Goal: Information Seeking & Learning: Find specific page/section

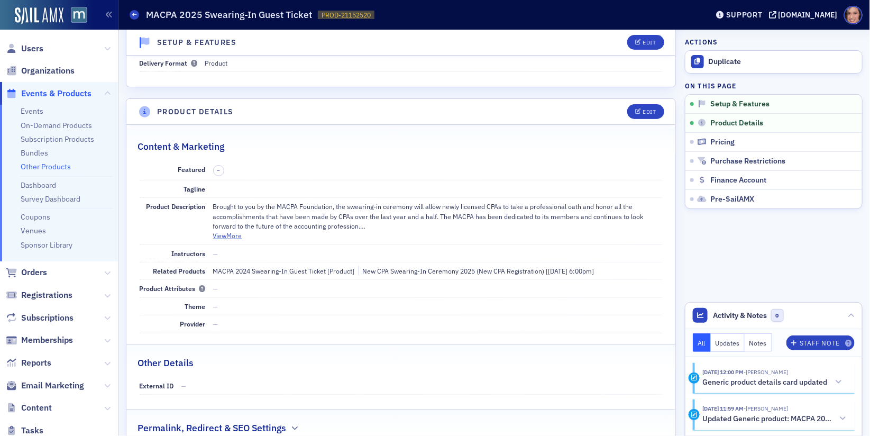
scroll to position [109, 0]
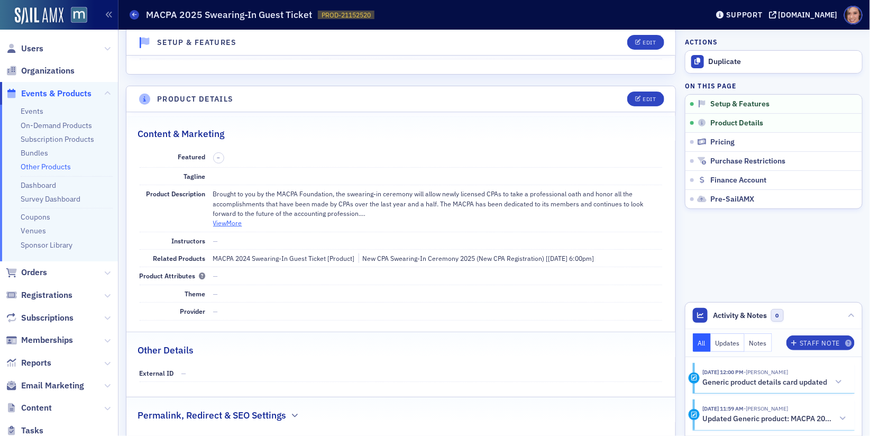
click at [234, 224] on button "View More" at bounding box center [227, 223] width 29 height 10
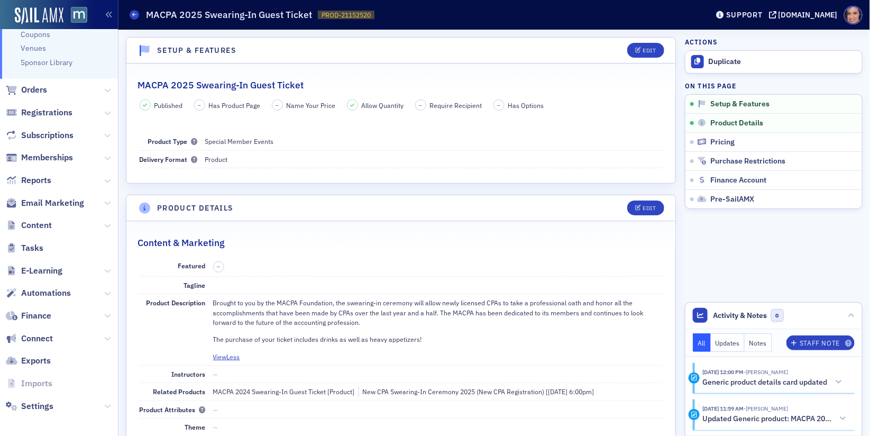
scroll to position [185, 0]
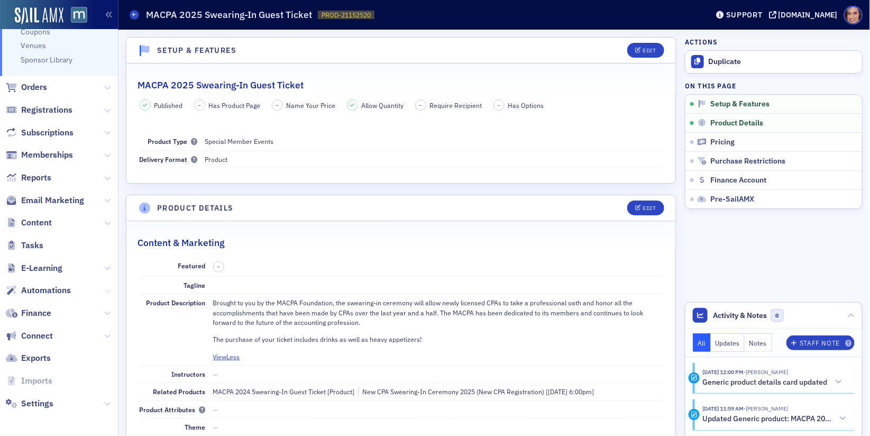
click at [105, 291] on icon at bounding box center [107, 291] width 6 height 6
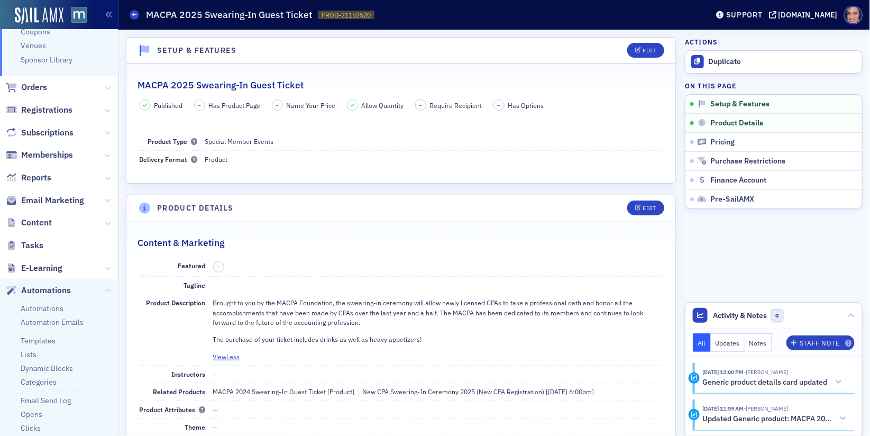
click at [49, 327] on ul "Automations Automation Emails Templates Lists Dynamic Blocks Categories Email S…" at bounding box center [59, 380] width 118 height 157
click at [46, 302] on ul "Automations Automation Emails Templates Lists Dynamic Blocks Categories Email S…" at bounding box center [59, 380] width 118 height 157
click at [49, 305] on link "Automations" at bounding box center [42, 309] width 43 height 10
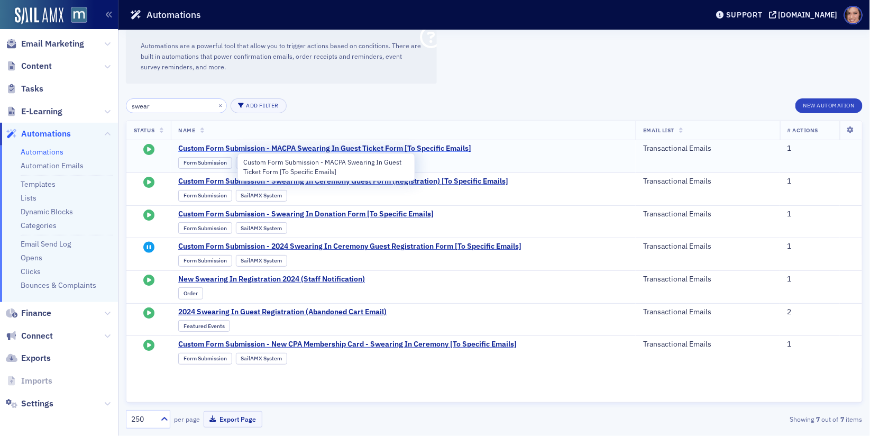
type input "swear"
click at [364, 147] on span "Custom Form Submission - MACPA Swearing In Guest Ticket Form [To Specific Email…" at bounding box center [324, 149] width 293 height 10
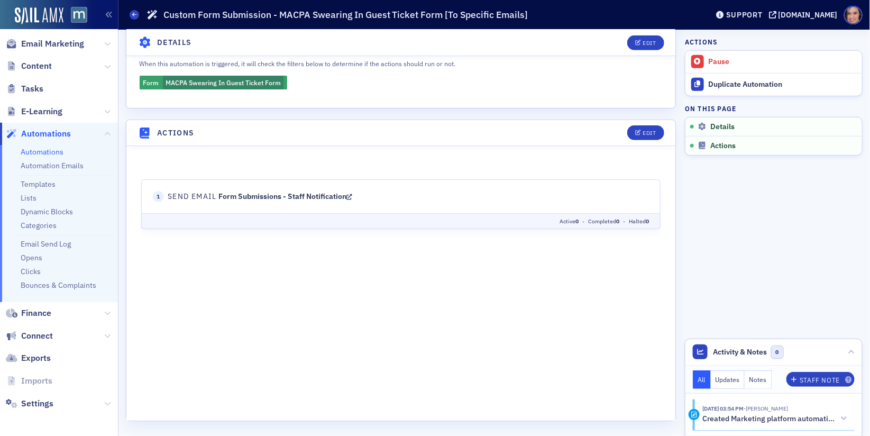
scroll to position [274, 0]
click at [352, 196] on icon at bounding box center [349, 197] width 6 height 7
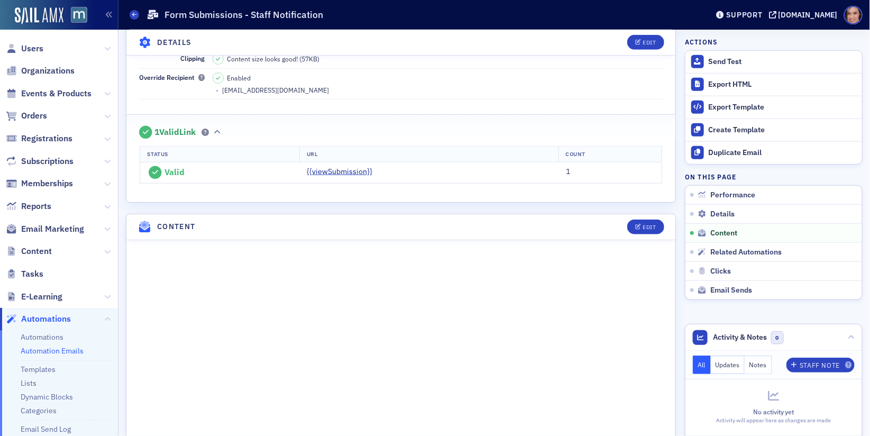
scroll to position [284, 0]
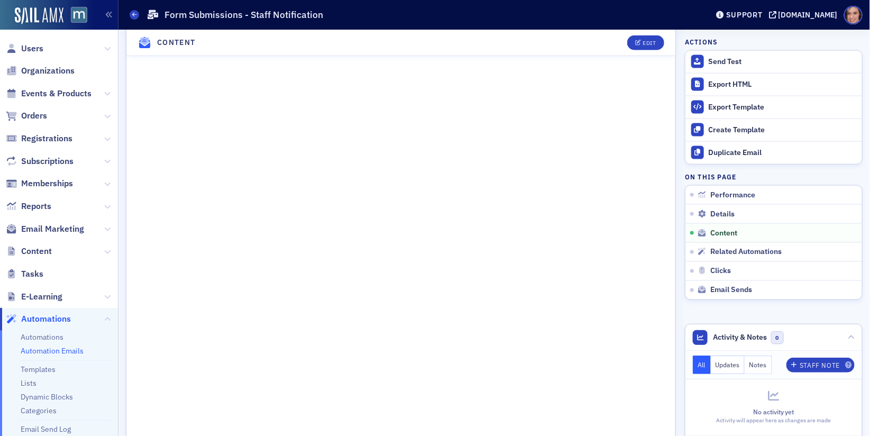
scroll to position [491, 0]
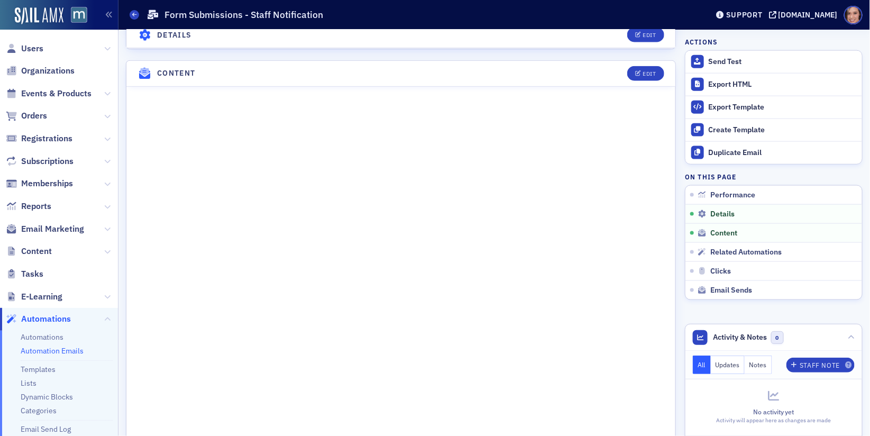
click at [69, 348] on link "Automation Emails" at bounding box center [52, 351] width 63 height 10
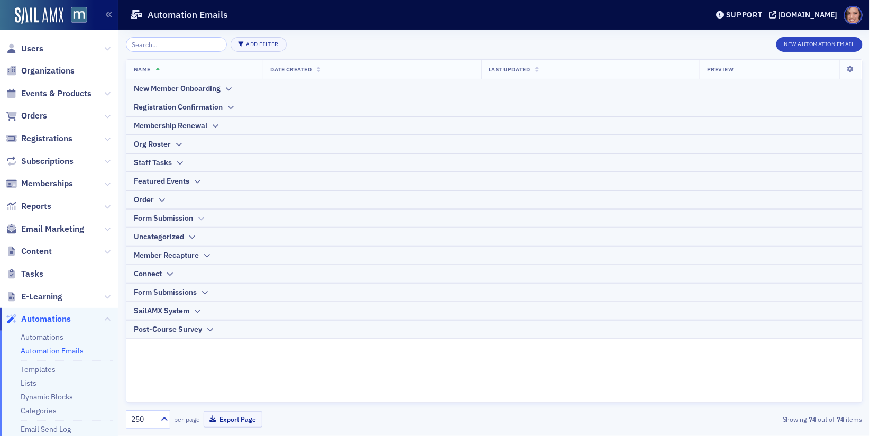
click at [204, 219] on icon at bounding box center [201, 218] width 8 height 6
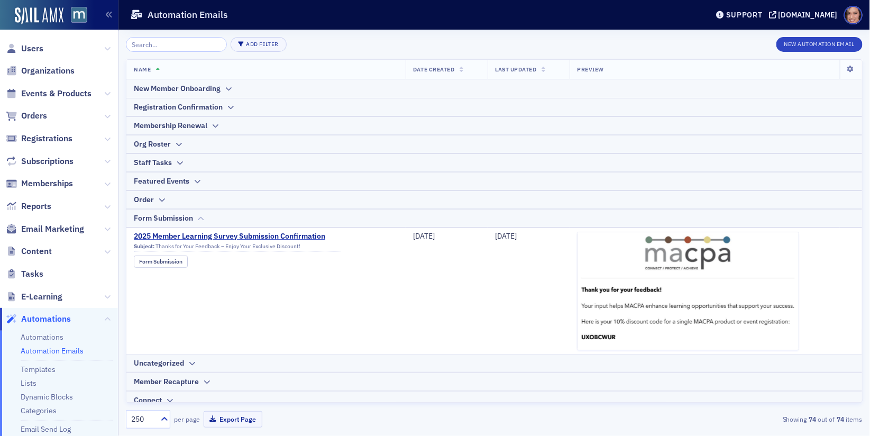
click at [204, 218] on icon at bounding box center [201, 218] width 8 height 6
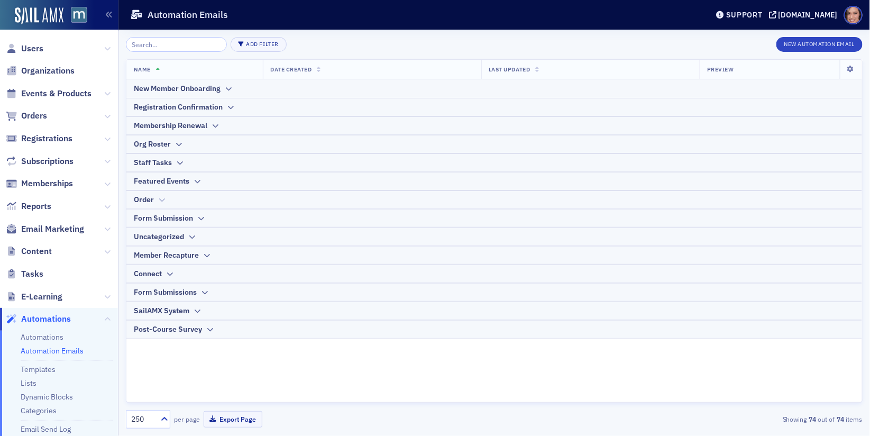
click at [155, 201] on div "Order" at bounding box center [494, 199] width 721 height 11
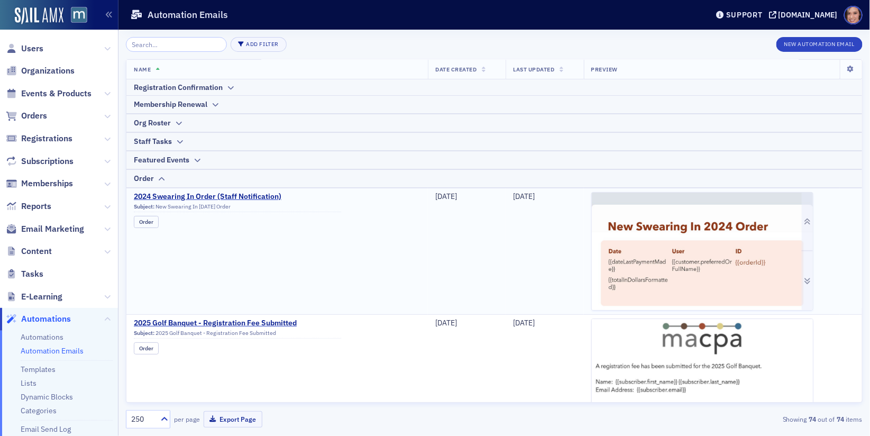
scroll to position [118, 0]
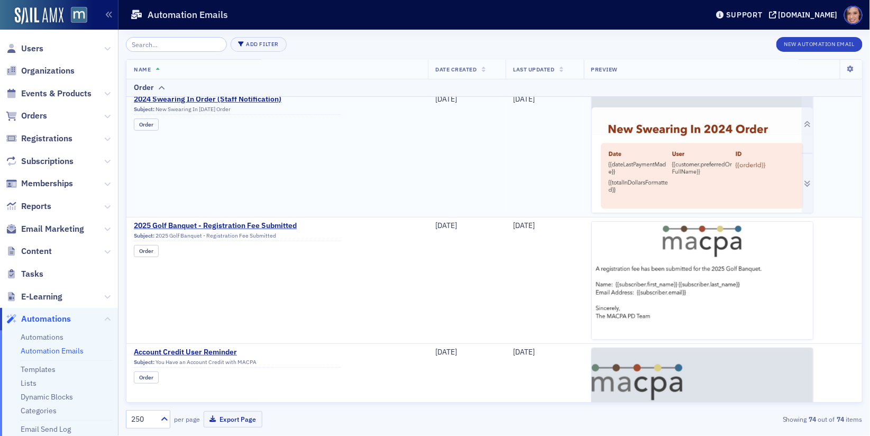
click at [678, 154] on img at bounding box center [702, 336] width 221 height 482
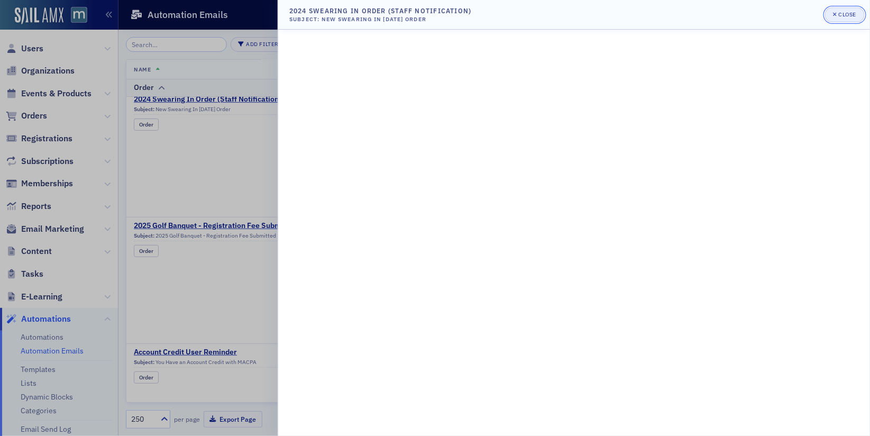
click at [852, 9] on button "Close" at bounding box center [844, 14] width 39 height 15
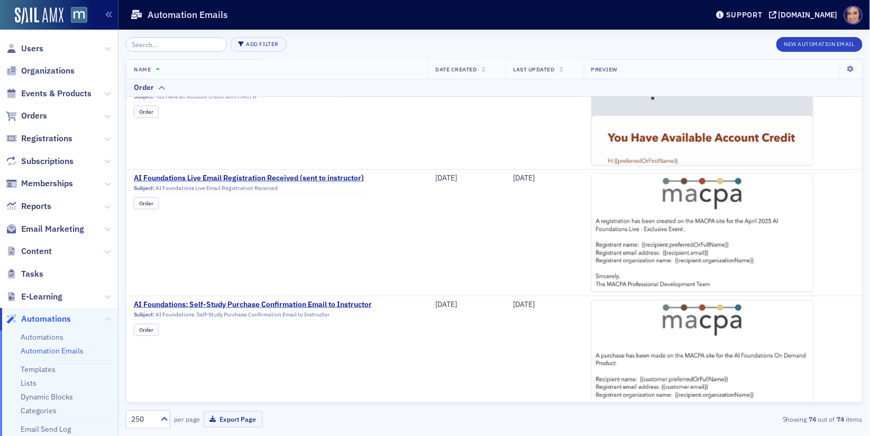
scroll to position [664, 0]
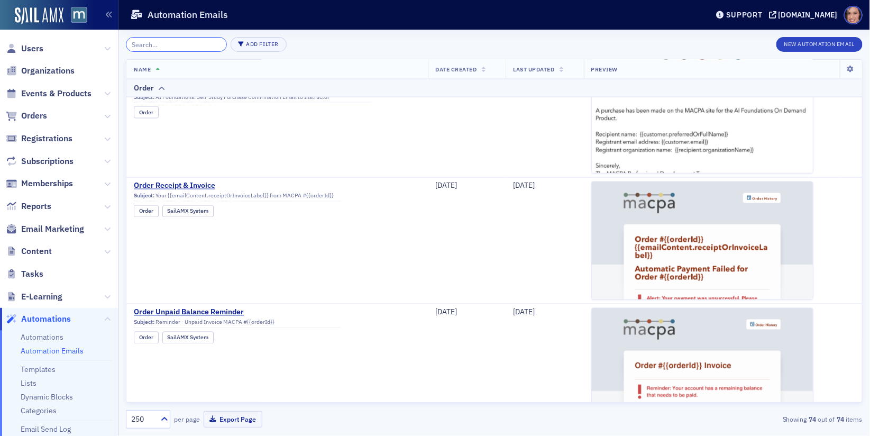
click at [167, 49] on input "search" at bounding box center [176, 44] width 101 height 15
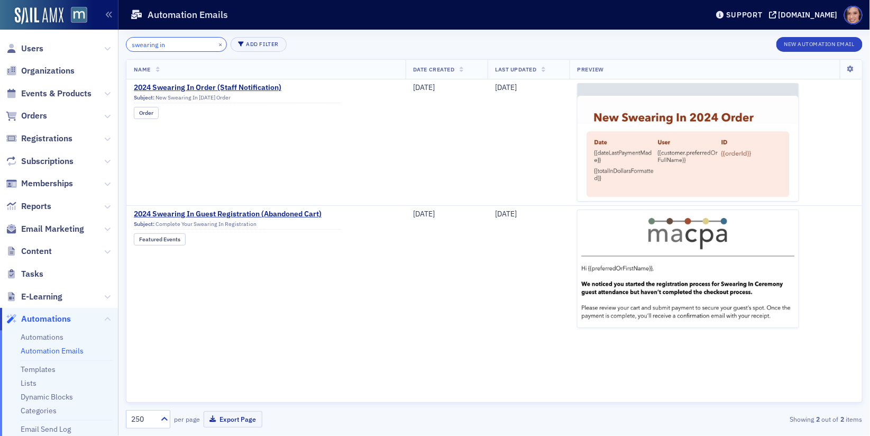
type input "swearing in"
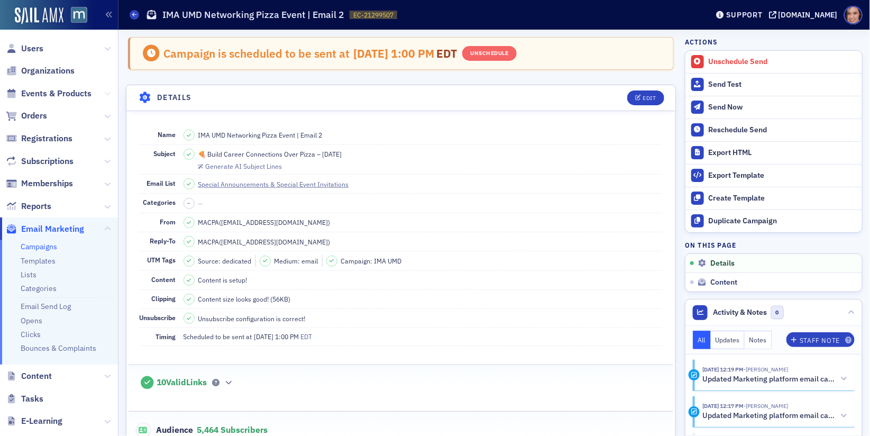
click at [109, 93] on icon at bounding box center [107, 93] width 6 height 6
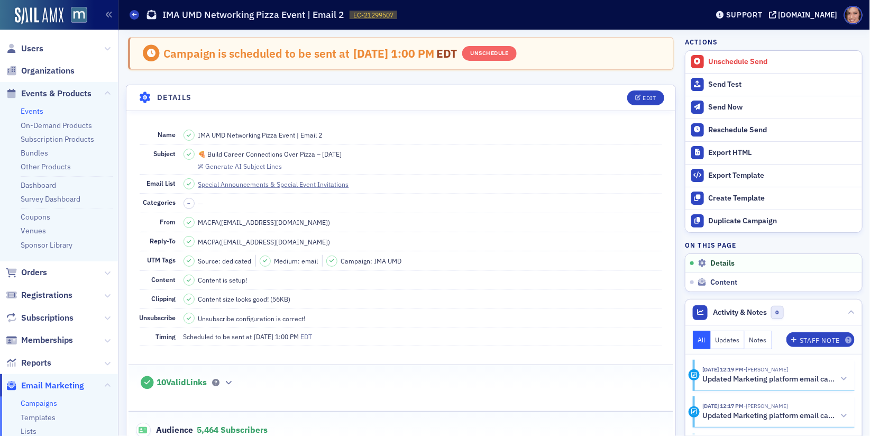
click at [40, 113] on link "Events" at bounding box center [32, 111] width 23 height 10
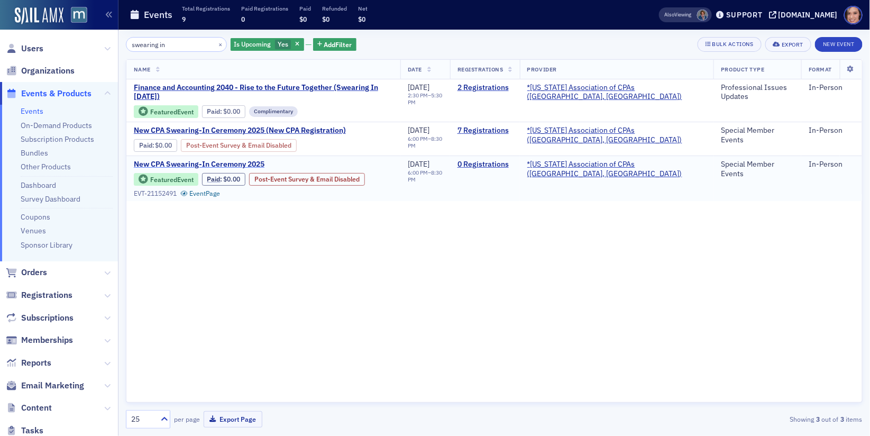
type input "swearing in"
click at [255, 160] on span "New CPA Swearing-In Ceremony 2025" at bounding box center [223, 165] width 178 height 10
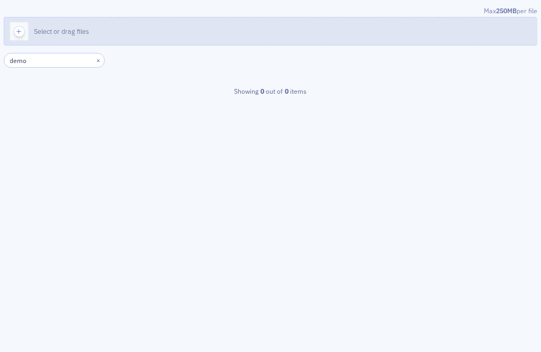
type input "demo"
click at [153, 31] on button "Select or drag files" at bounding box center [270, 31] width 533 height 29
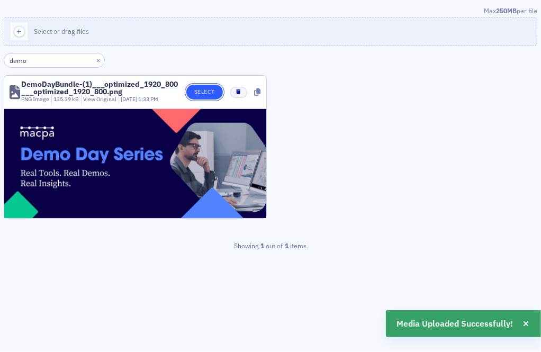
click at [215, 91] on button "Select" at bounding box center [204, 92] width 36 height 15
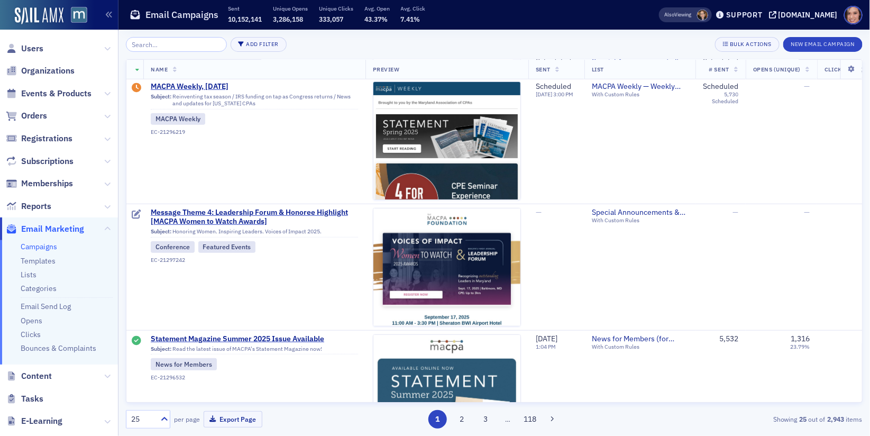
scroll to position [268, 0]
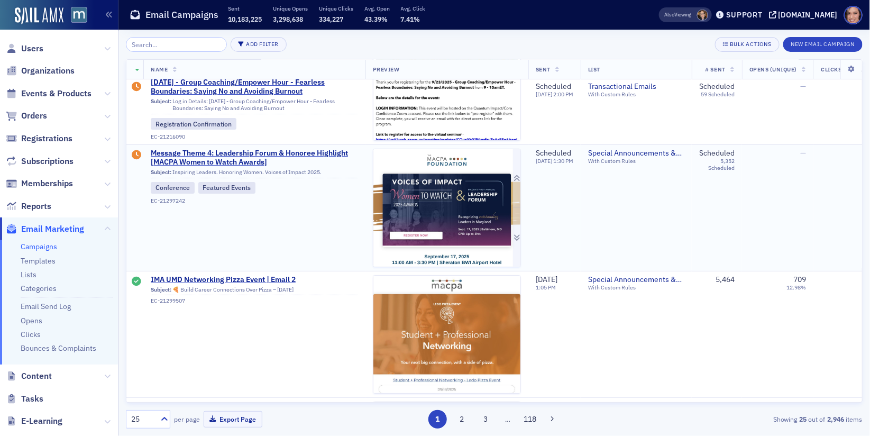
scroll to position [157, 0]
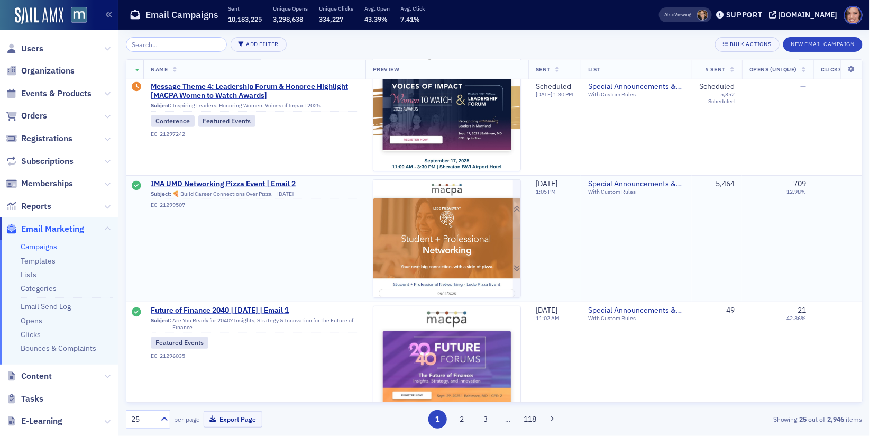
click at [420, 253] on img at bounding box center [446, 370] width 147 height 381
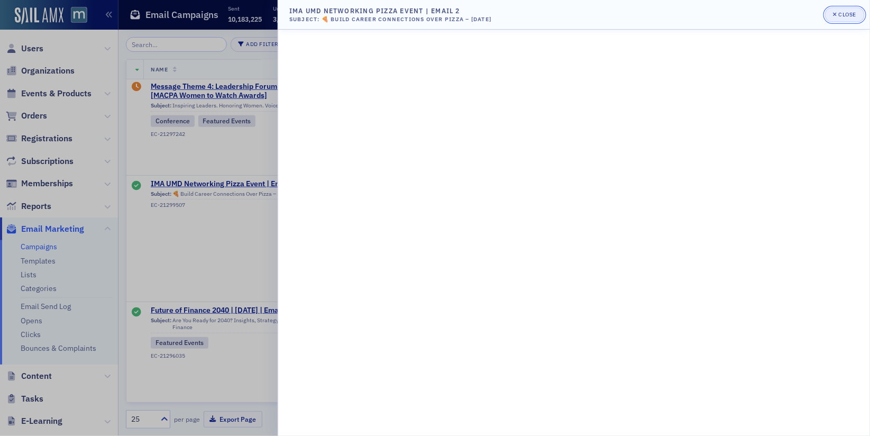
click at [858, 20] on button "Close" at bounding box center [844, 14] width 39 height 15
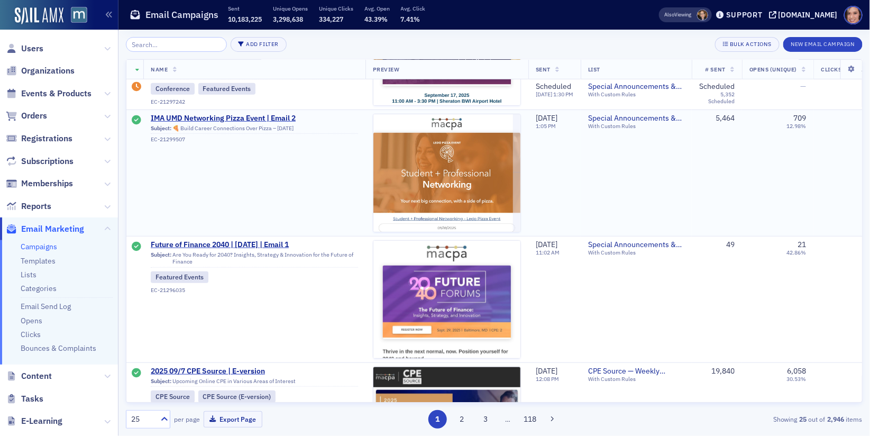
scroll to position [224, 0]
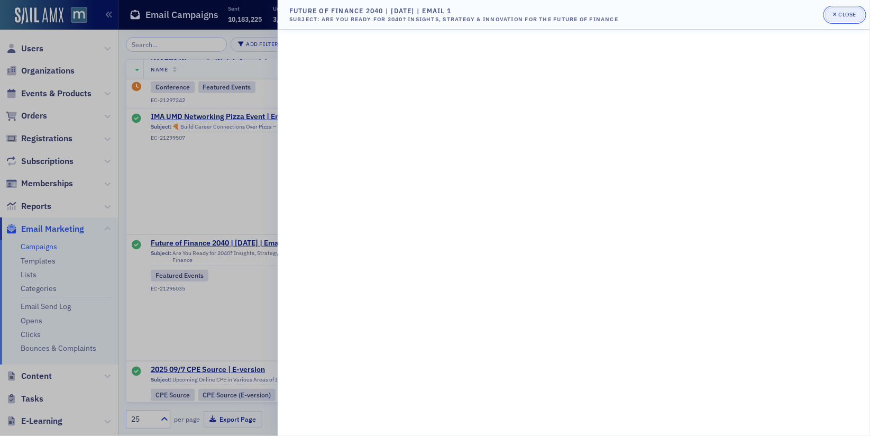
click at [854, 17] on span "Close" at bounding box center [844, 15] width 23 height 8
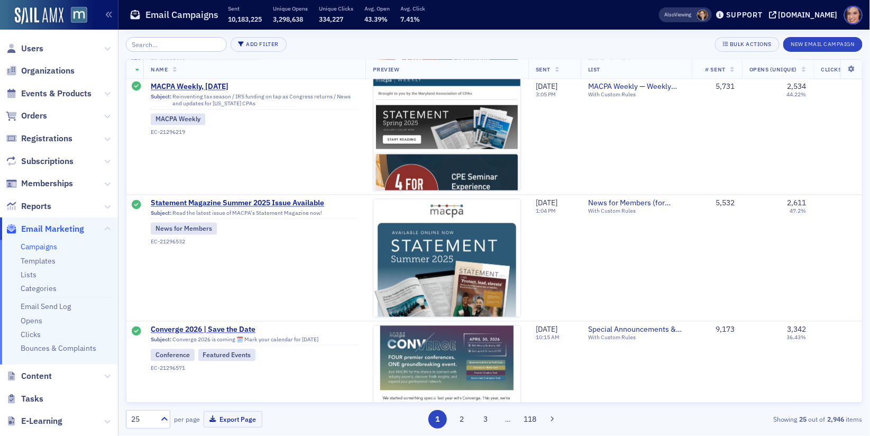
scroll to position [774, 0]
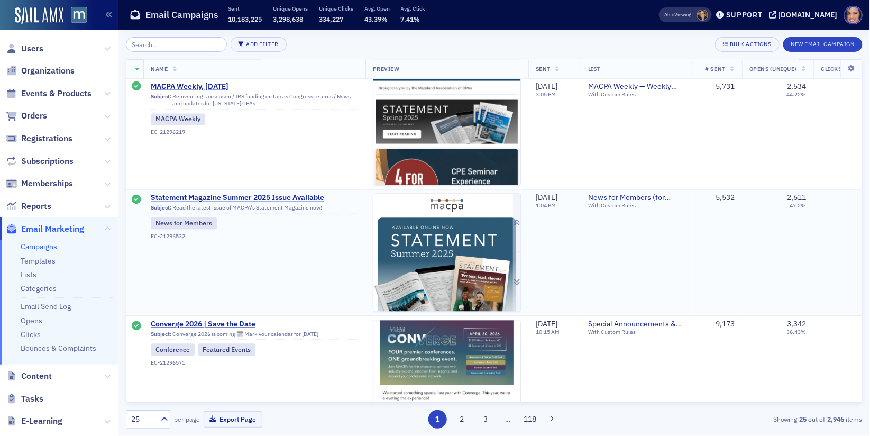
click at [466, 235] on img at bounding box center [446, 434] width 147 height 481
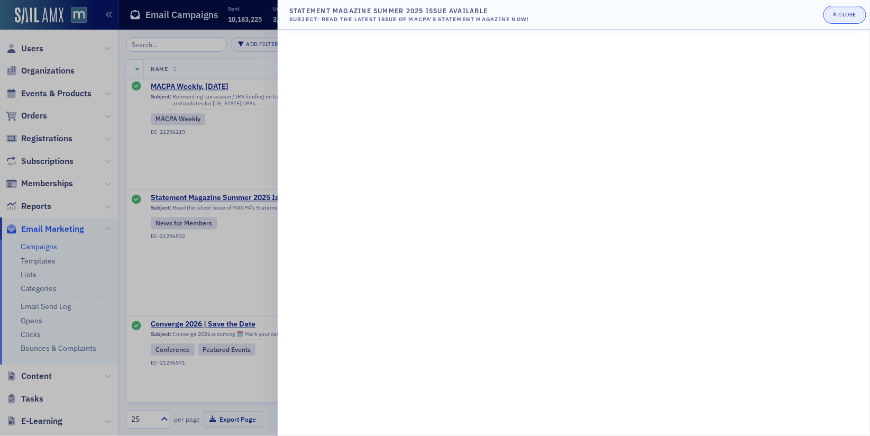
click at [838, 20] on button "Close" at bounding box center [844, 14] width 39 height 15
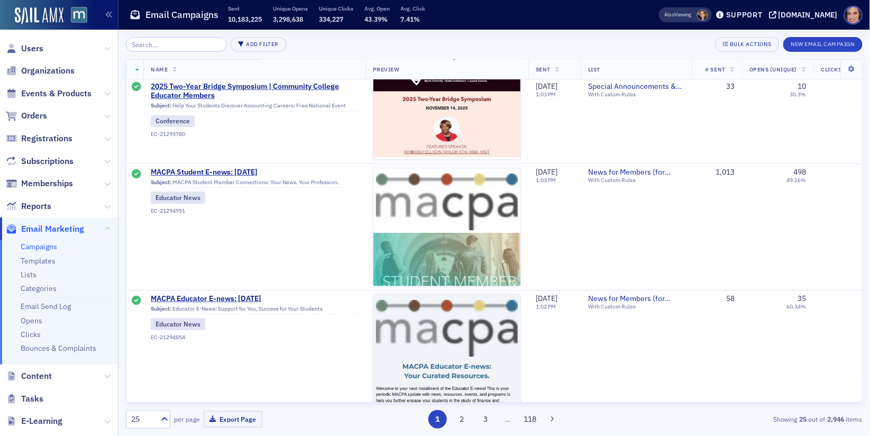
scroll to position [1344, 0]
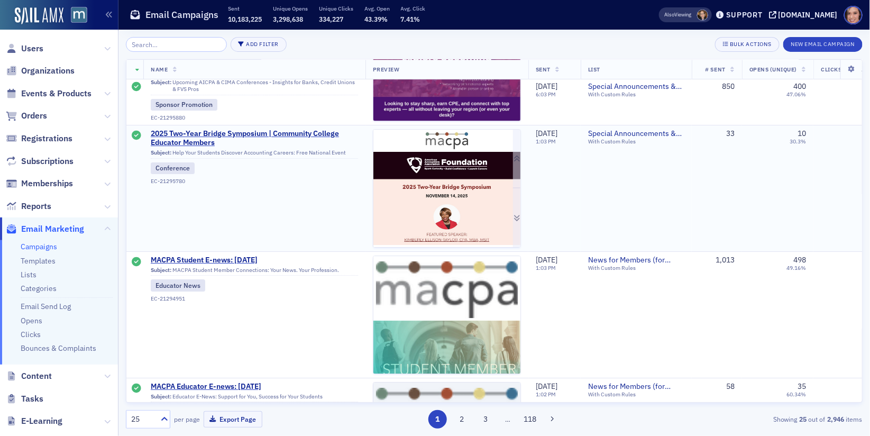
click at [505, 216] on img at bounding box center [446, 337] width 147 height 414
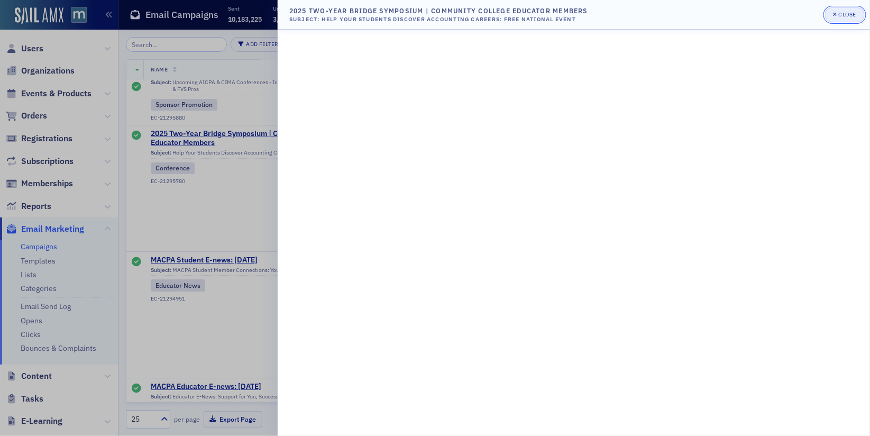
click at [833, 19] on button "Close" at bounding box center [844, 14] width 39 height 15
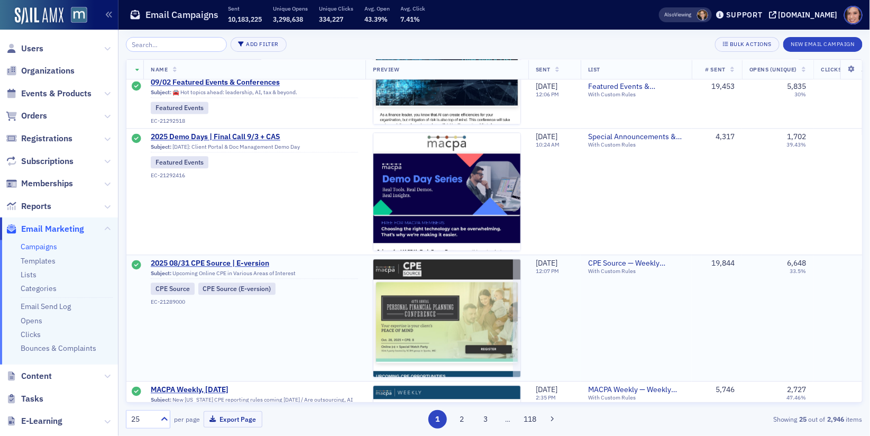
scroll to position [2470, 1]
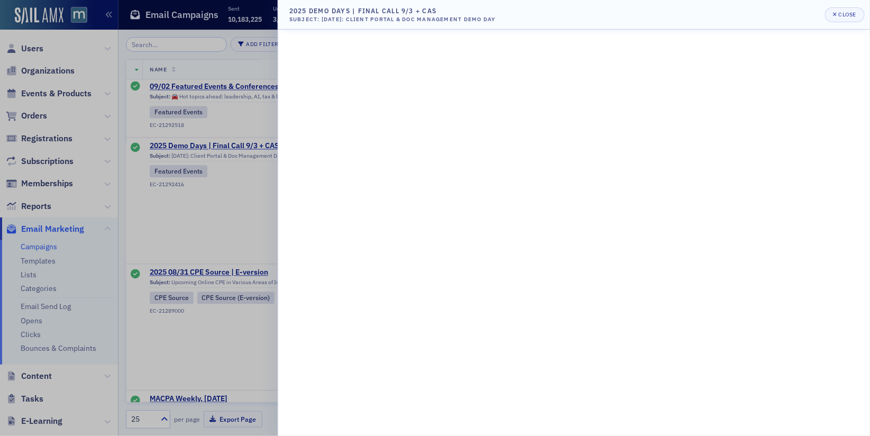
click at [831, 22] on header "2025 Demo Days | Final Call 9/3 + CAS Subject: TOMORROW: Client Portal & Doc Ma…" at bounding box center [574, 15] width 592 height 30
click at [839, 21] on button "Close" at bounding box center [844, 14] width 39 height 15
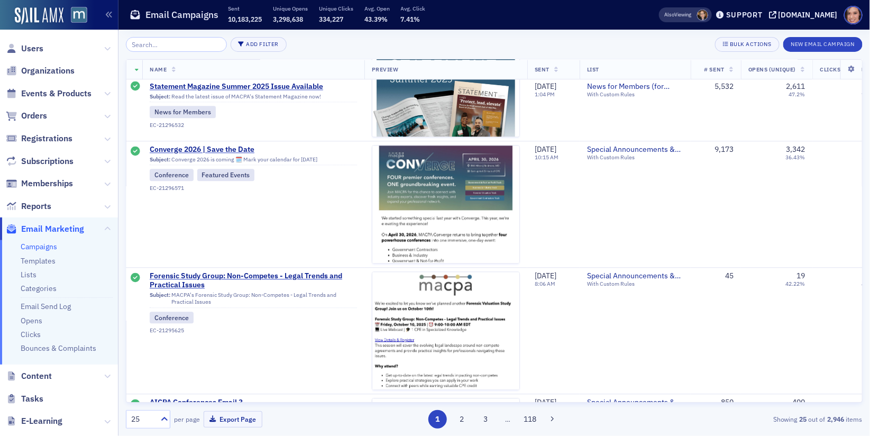
scroll to position [0, 1]
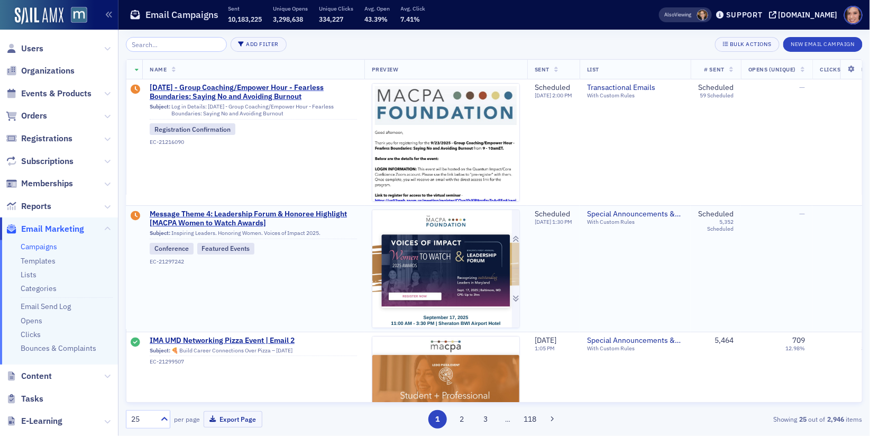
click at [411, 248] on img at bounding box center [445, 441] width 147 height 462
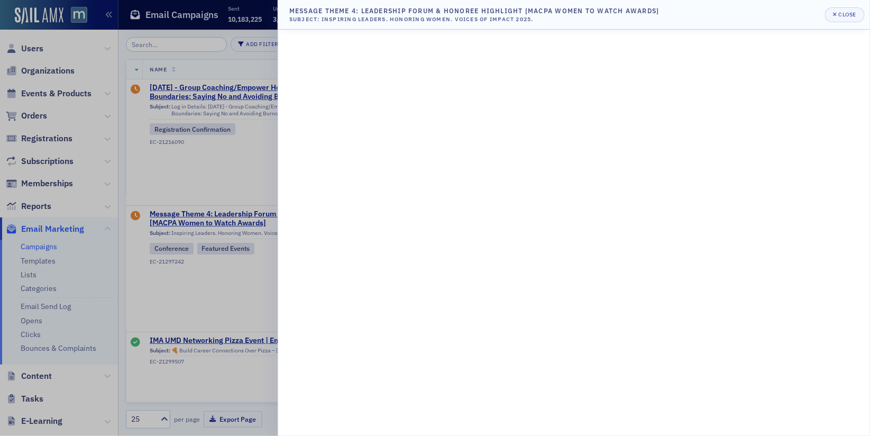
click at [196, 104] on div at bounding box center [435, 218] width 870 height 436
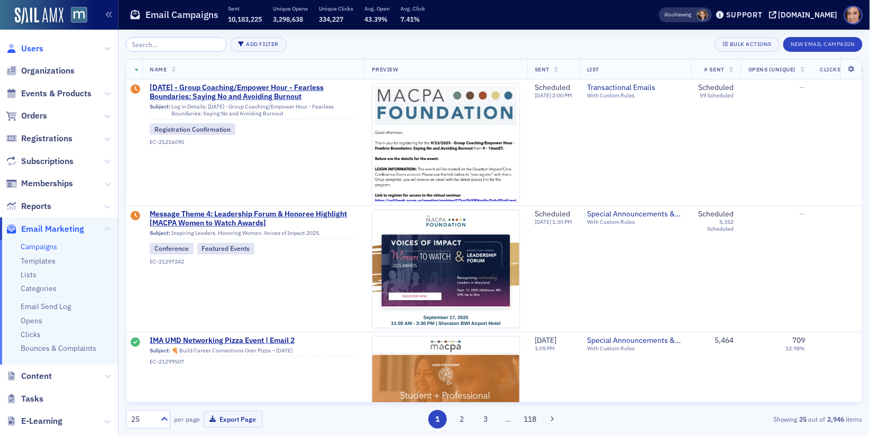
click at [36, 44] on span "Users" at bounding box center [32, 49] width 22 height 12
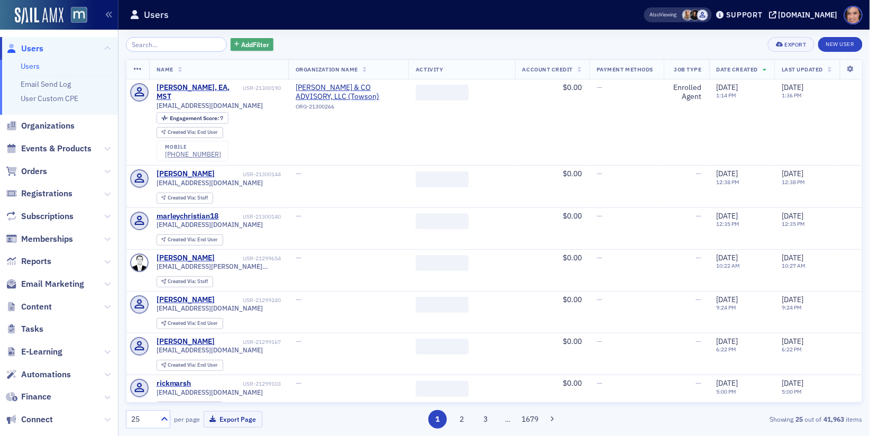
click at [250, 44] on span "Add Filter" at bounding box center [255, 45] width 28 height 10
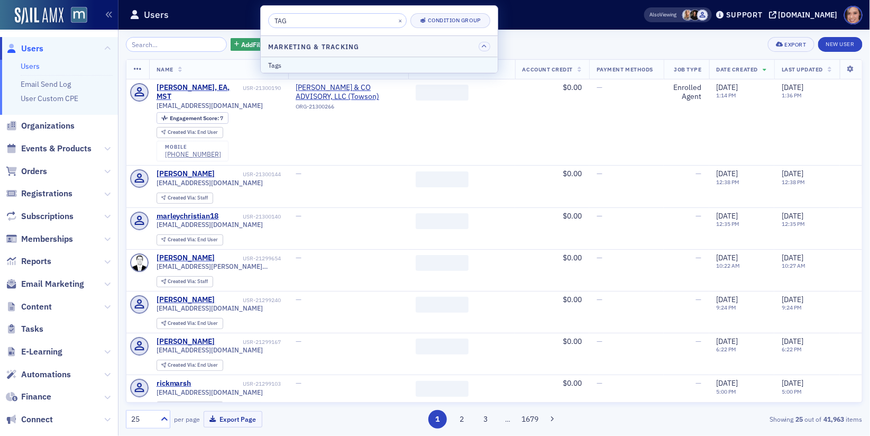
type input "TAG"
click at [314, 66] on div "Tags" at bounding box center [379, 65] width 222 height 10
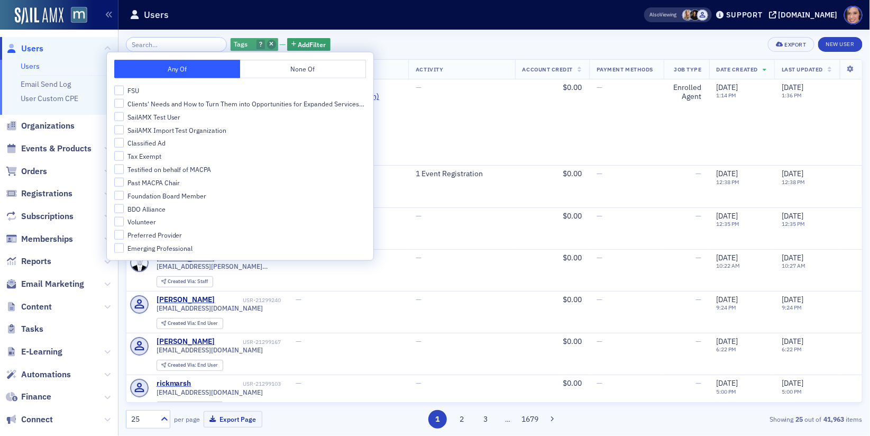
click at [269, 42] on icon "button" at bounding box center [271, 45] width 4 height 6
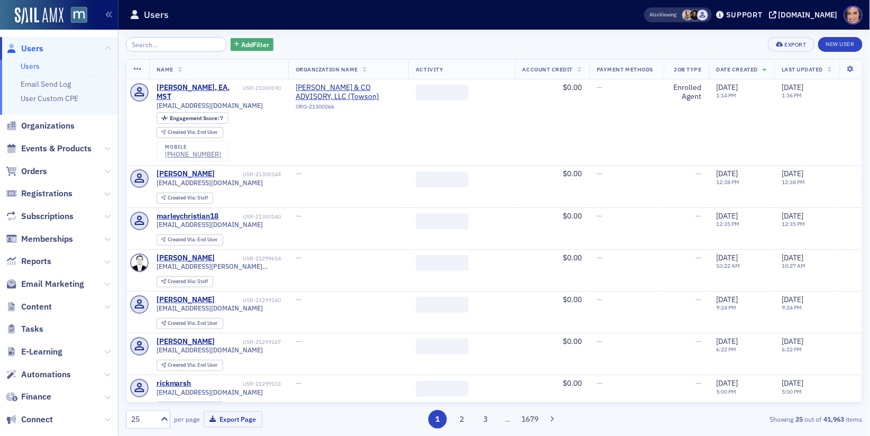
click at [253, 42] on span "Add Filter" at bounding box center [255, 45] width 28 height 10
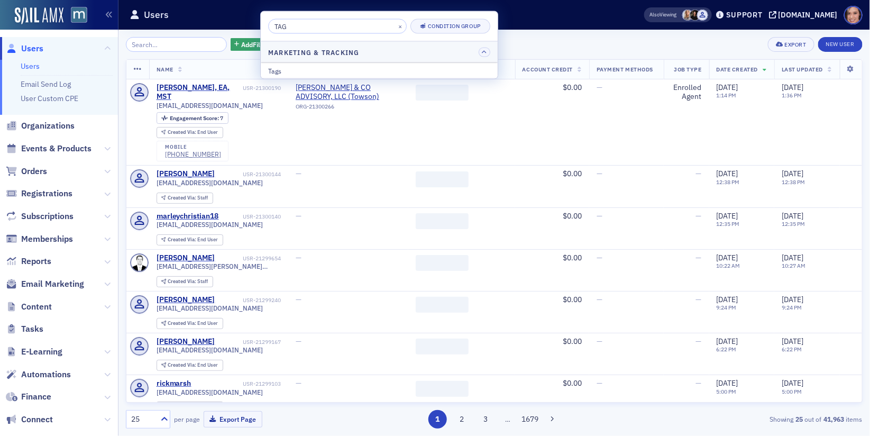
click at [288, 25] on input "TAG" at bounding box center [337, 26] width 139 height 15
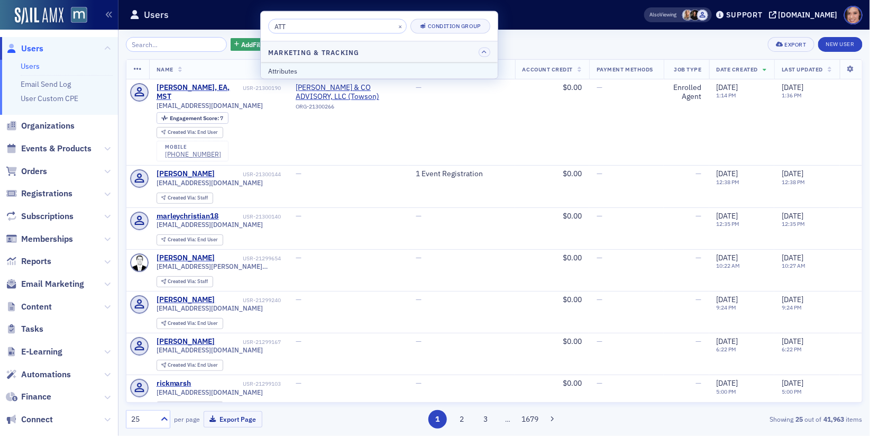
type input "ATT"
click at [311, 69] on div "Attributes" at bounding box center [379, 71] width 222 height 10
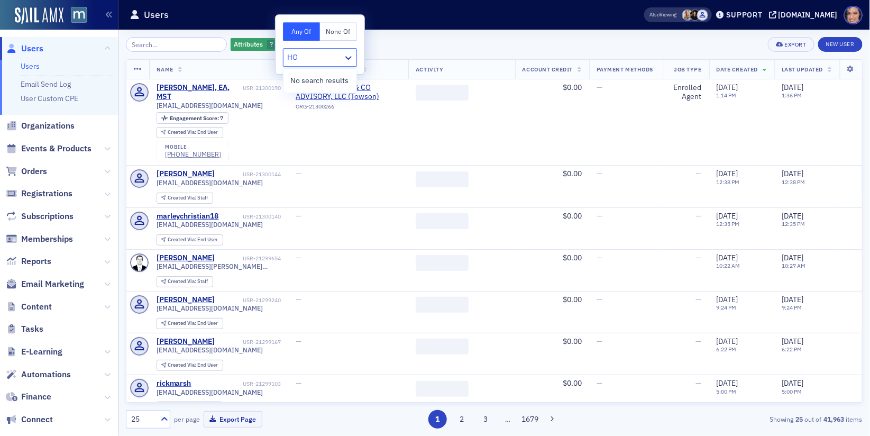
type input "H"
type input "W"
type input "A"
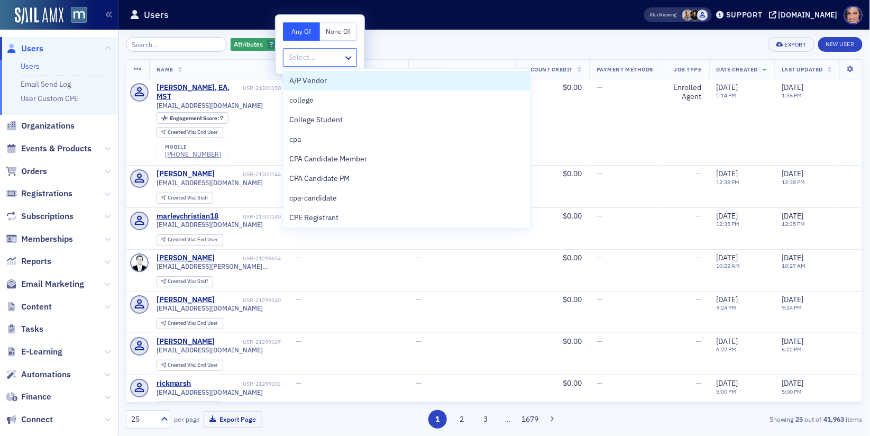
click at [438, 49] on div "Attributes ? Add Filter Export New User" at bounding box center [494, 44] width 737 height 15
